Goal: Feedback & Contribution: Contribute content

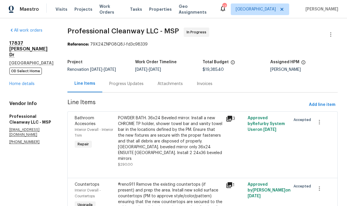
scroll to position [0, 0]
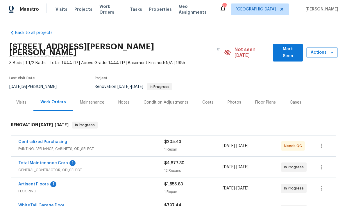
click at [36, 161] on link "Total Maintenance Corp" at bounding box center [43, 163] width 50 height 4
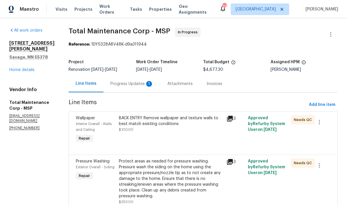
click at [110, 86] on div "Progress Updates 1" at bounding box center [131, 84] width 43 height 6
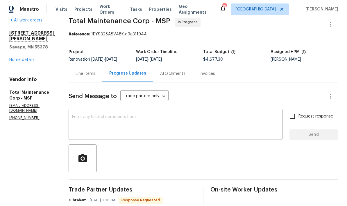
scroll to position [10, 0]
click at [76, 71] on div "Line Items" at bounding box center [86, 74] width 20 height 6
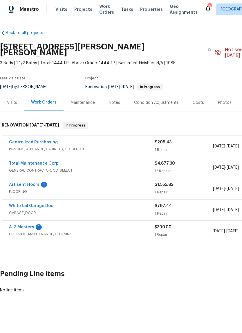
click at [21, 161] on link "Total Maintenance Corp" at bounding box center [34, 163] width 50 height 4
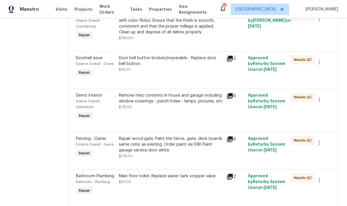
scroll to position [421, 0]
click at [151, 136] on div "Repair wood gate. Paint the fence, gate, deck boards same color as existing. Or…" at bounding box center [171, 144] width 104 height 17
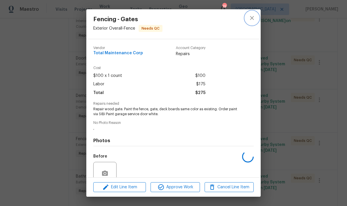
click at [242, 15] on icon "close" at bounding box center [251, 18] width 7 height 7
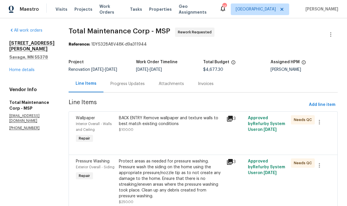
click at [18, 72] on link "Home details" at bounding box center [21, 70] width 25 height 4
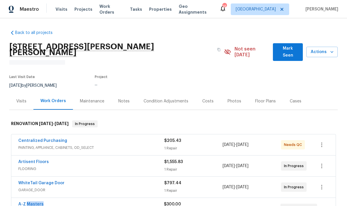
click at [121, 98] on div "Notes" at bounding box center [123, 101] width 11 height 6
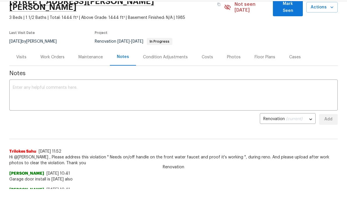
scroll to position [27, 0]
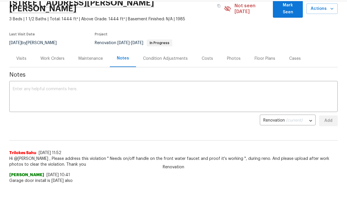
click at [15, 87] on textarea at bounding box center [173, 97] width 321 height 20
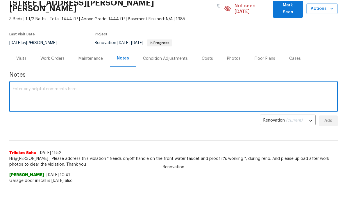
scroll to position [17, 0]
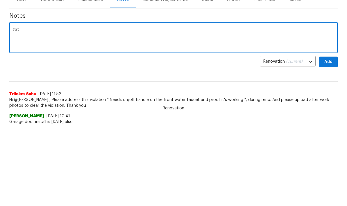
type textarea "G"
type textarea "Flooring install is ongoing, cleaners set for tomorrow am. GC has reworks to be…"
click at [327, 118] on span "Add" at bounding box center [328, 121] width 9 height 7
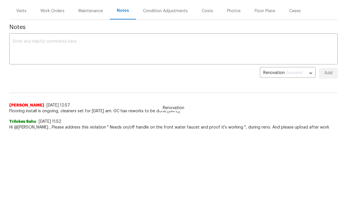
scroll to position [16, 0]
